Goal: Task Accomplishment & Management: Use online tool/utility

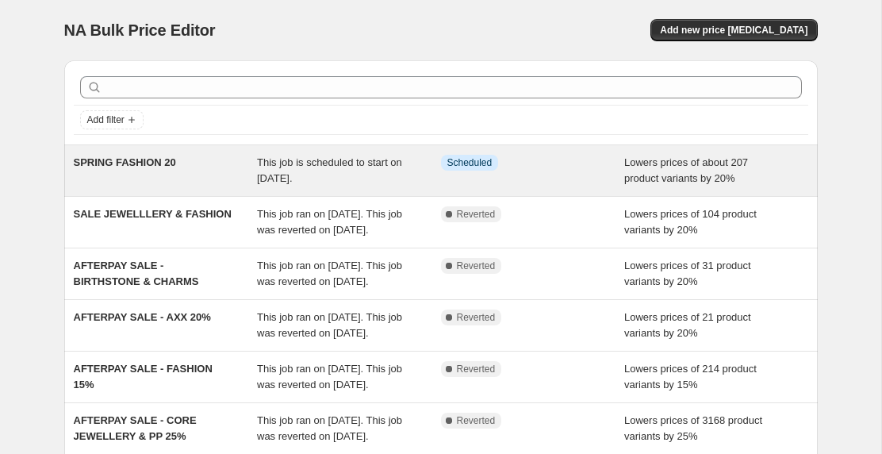
click at [366, 180] on div "This job is scheduled to start on [DATE]." at bounding box center [349, 171] width 184 height 32
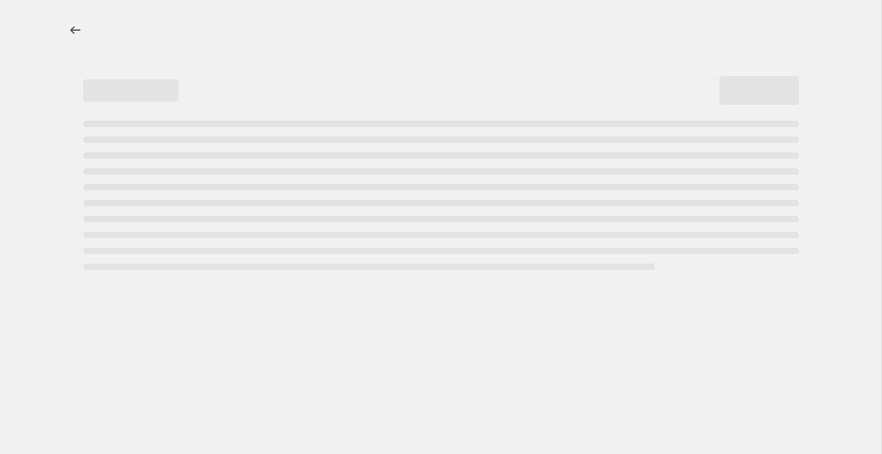
select select "percentage"
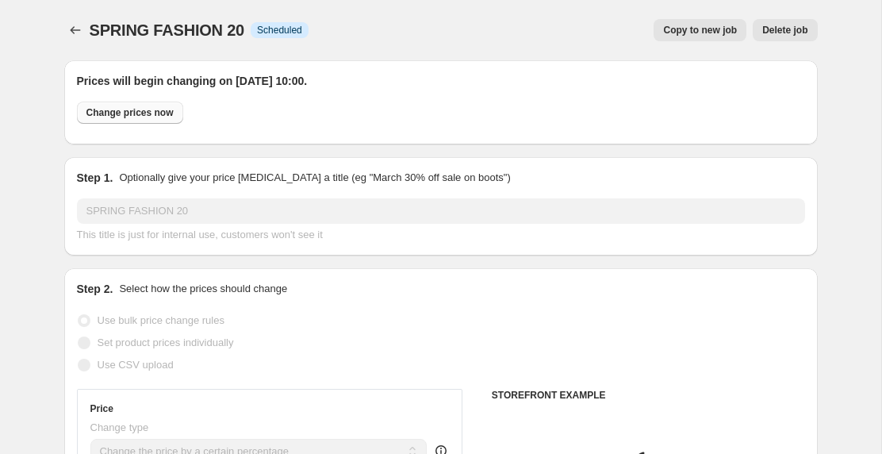
select select "tag"
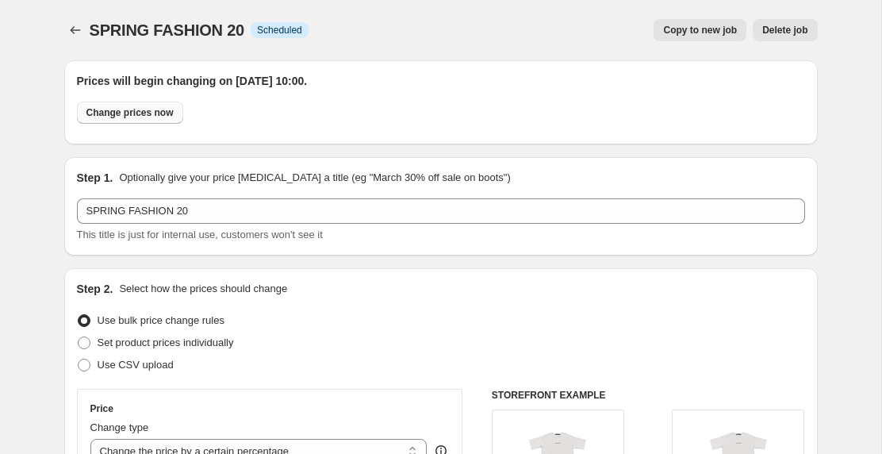
click at [148, 112] on span "Change prices now" at bounding box center [129, 112] width 87 height 13
radio input "true"
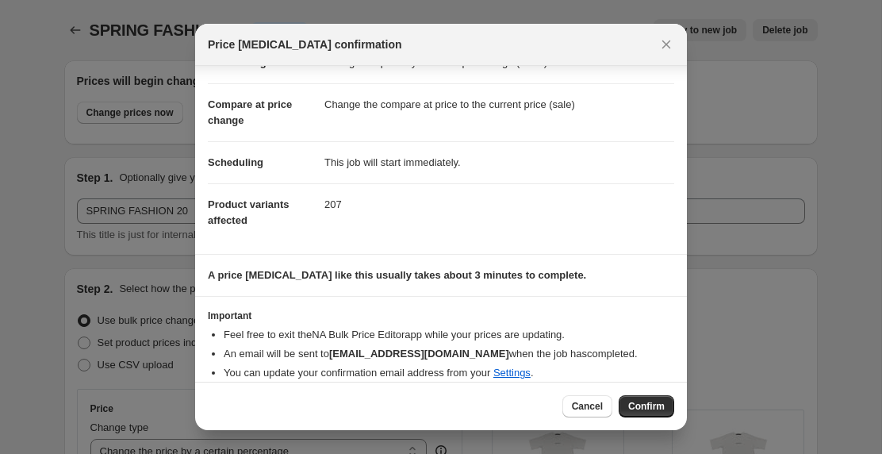
scroll to position [67, 0]
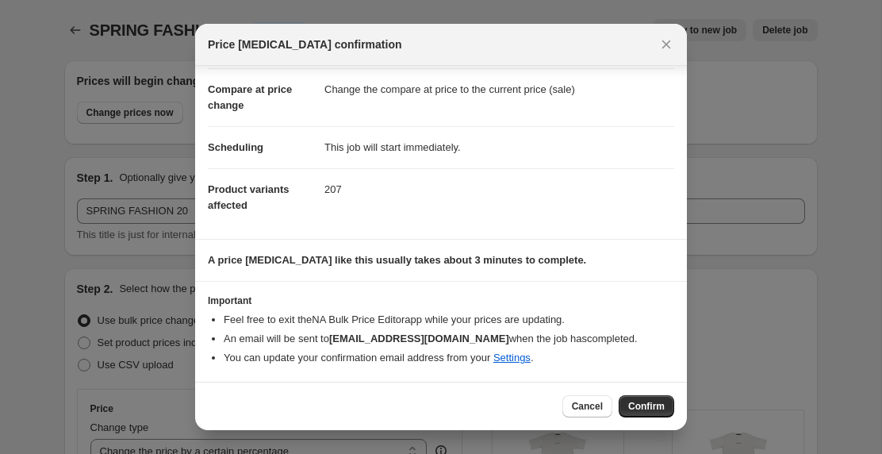
click at [647, 404] on span "Confirm" at bounding box center [646, 406] width 36 height 13
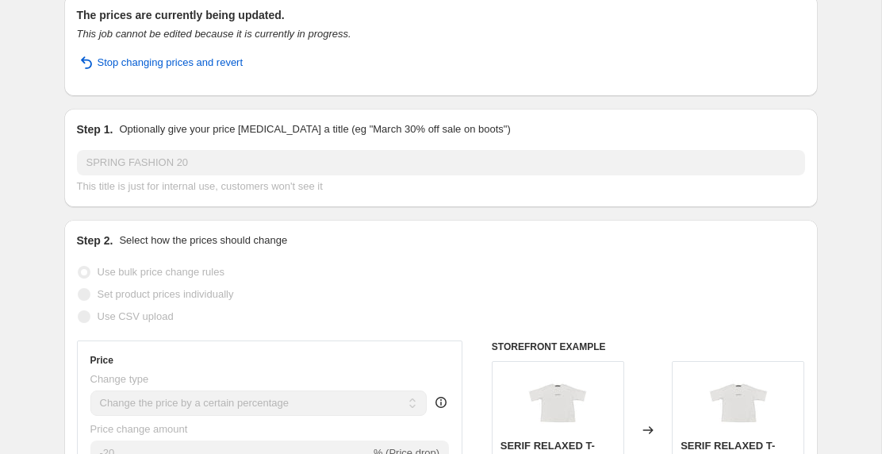
scroll to position [0, 0]
